Goal: Information Seeking & Learning: Learn about a topic

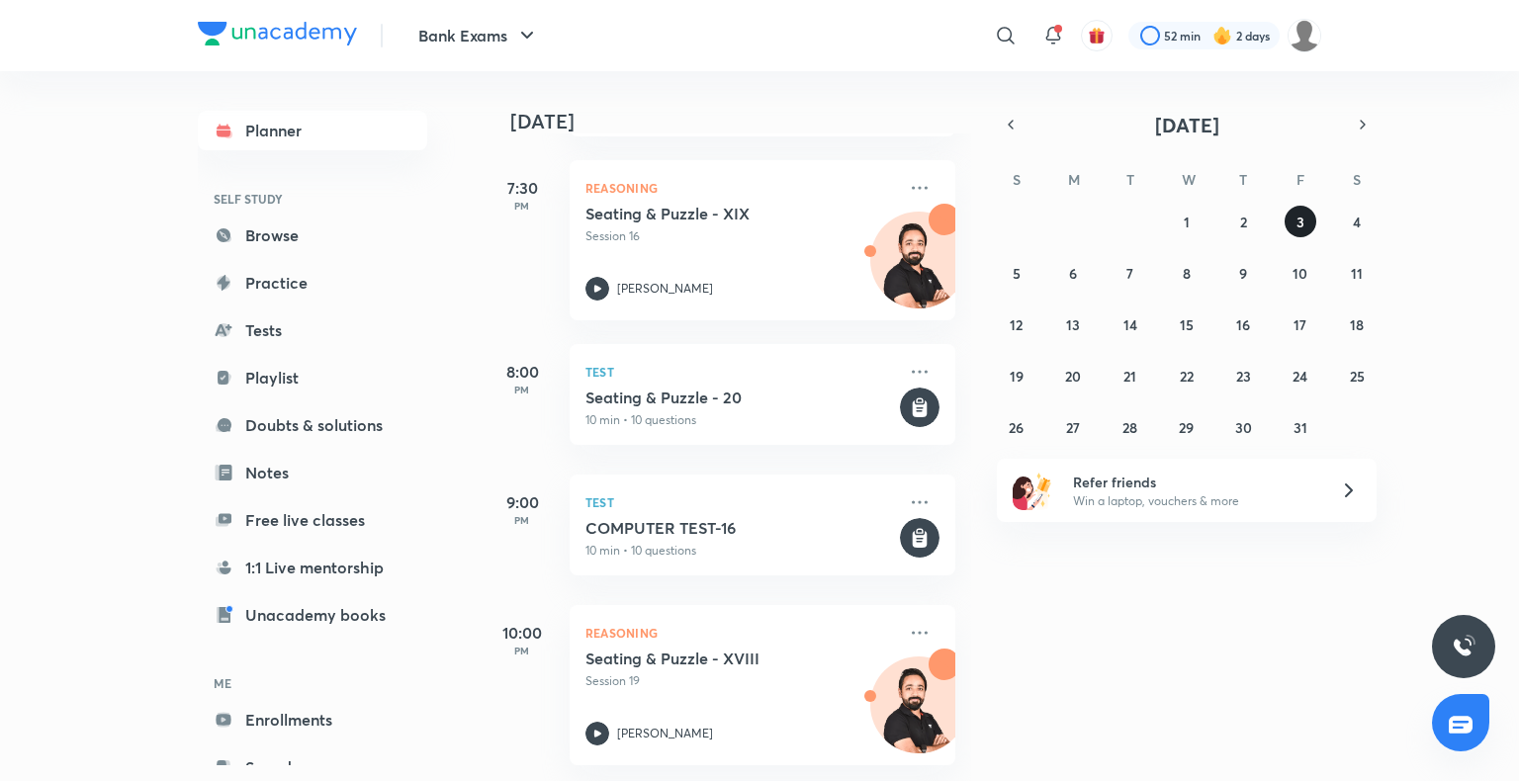
click at [1294, 223] on button "3" at bounding box center [1300, 222] width 32 height 32
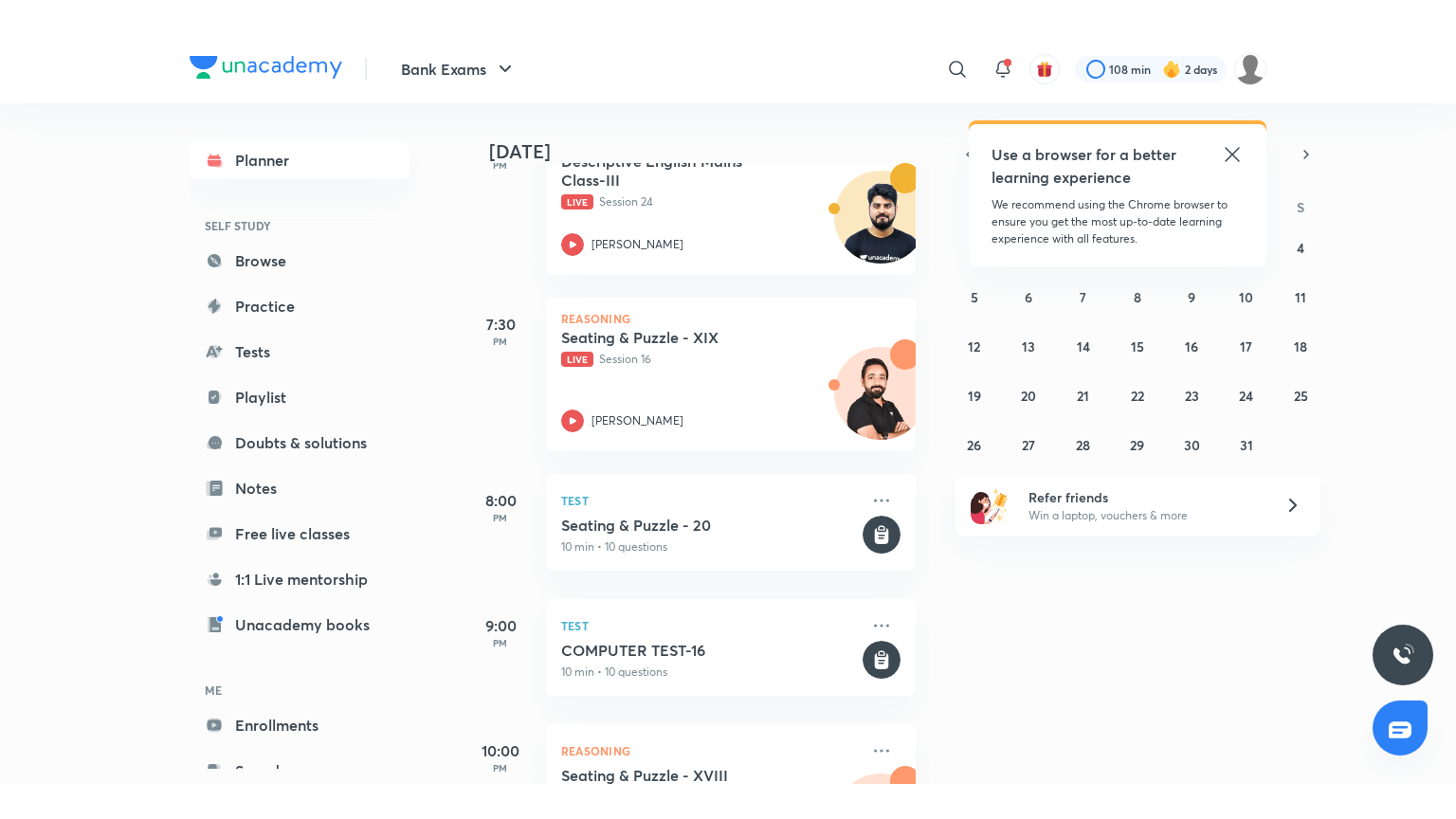
scroll to position [1525, 0]
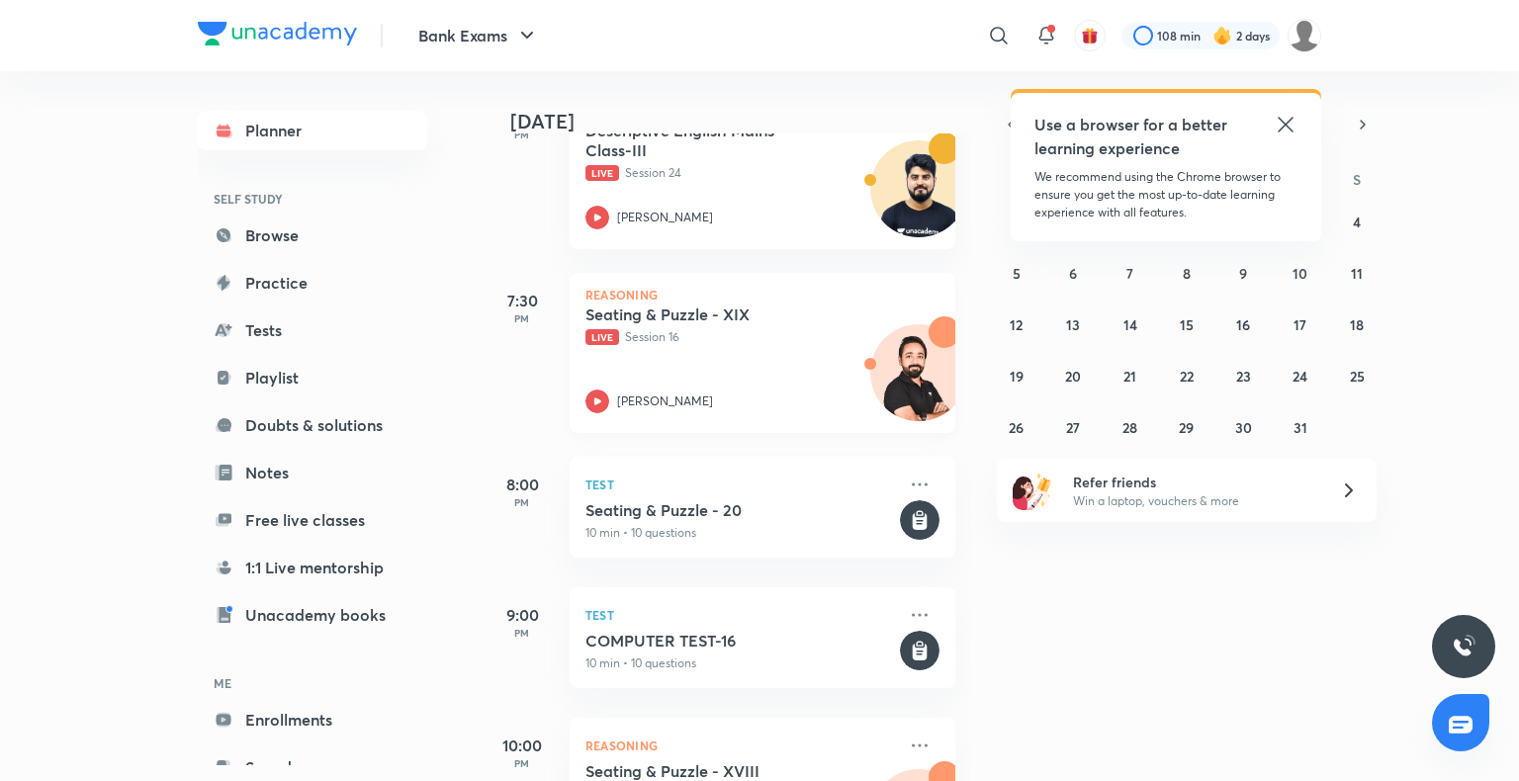
click at [595, 402] on icon at bounding box center [597, 400] width 7 height 7
